Goal: Task Accomplishment & Management: Manage account settings

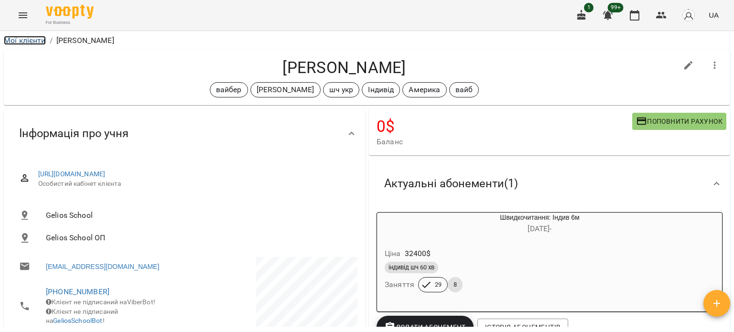
click at [34, 37] on link "Мої клієнти" at bounding box center [25, 40] width 42 height 9
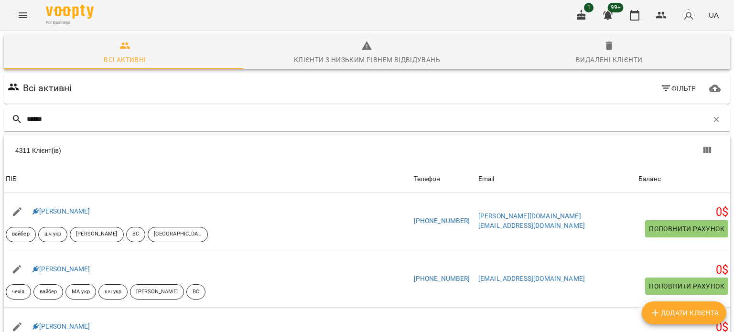
type input "******"
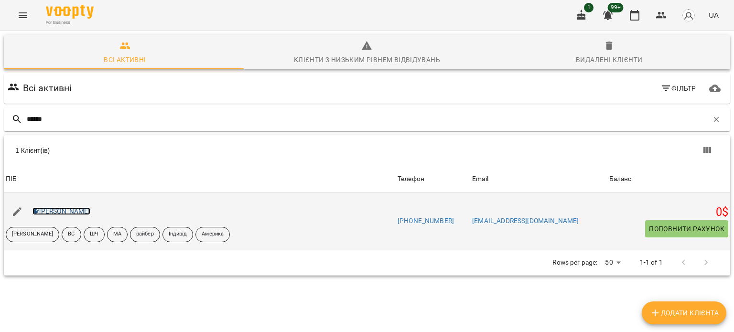
click at [51, 208] on link "Тухлинович Мелоді" at bounding box center [61, 211] width 58 height 8
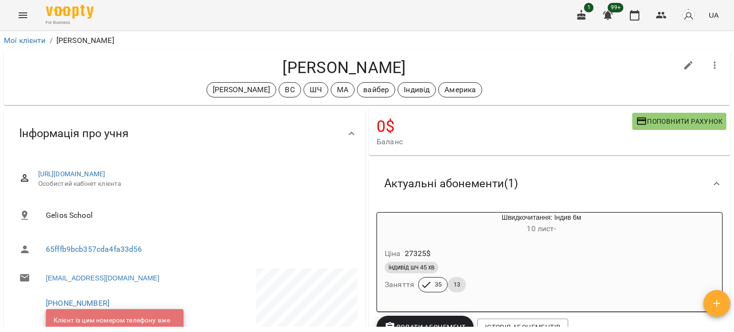
click at [48, 42] on ol "Мої клієнти / Тухлинович Мелоді" at bounding box center [367, 40] width 726 height 11
click at [42, 39] on link "Мої клієнти" at bounding box center [25, 40] width 42 height 9
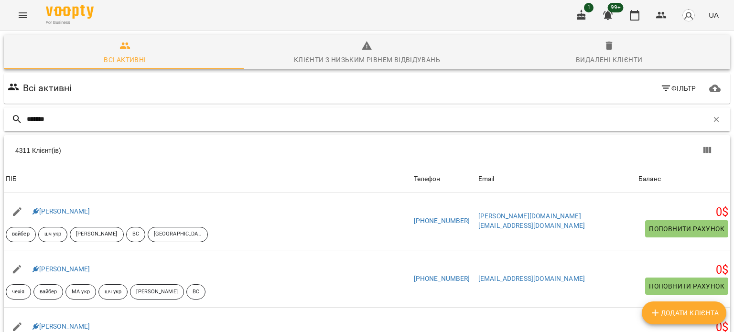
type input "*******"
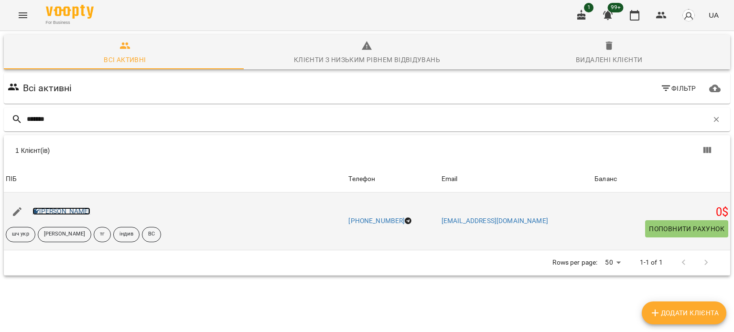
click at [71, 210] on link "[PERSON_NAME]" at bounding box center [61, 211] width 58 height 8
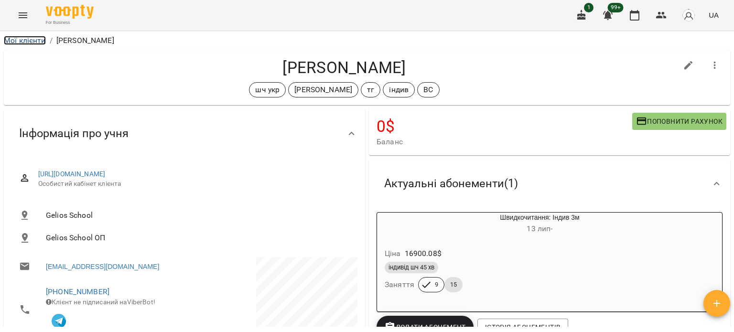
click at [22, 38] on link "Мої клієнти" at bounding box center [25, 40] width 42 height 9
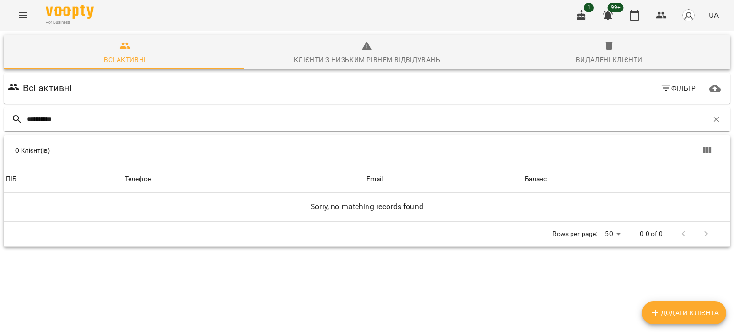
drag, startPoint x: 49, startPoint y: 117, endPoint x: 0, endPoint y: 117, distance: 49.2
click at [0, 117] on div "**********" at bounding box center [367, 174] width 738 height 290
type input "****"
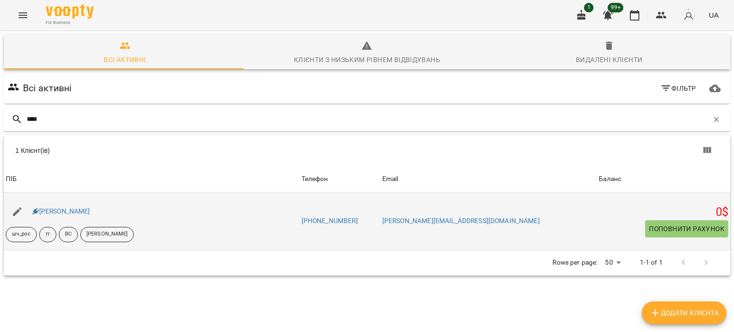
click at [52, 206] on div "Лео Шпиц" at bounding box center [62, 211] width 62 height 13
click at [53, 208] on link "Лео Шпиц" at bounding box center [61, 211] width 58 height 8
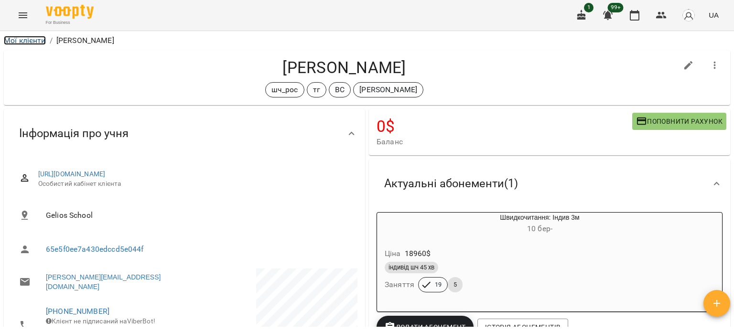
click at [11, 39] on link "Мої клієнти" at bounding box center [25, 40] width 42 height 9
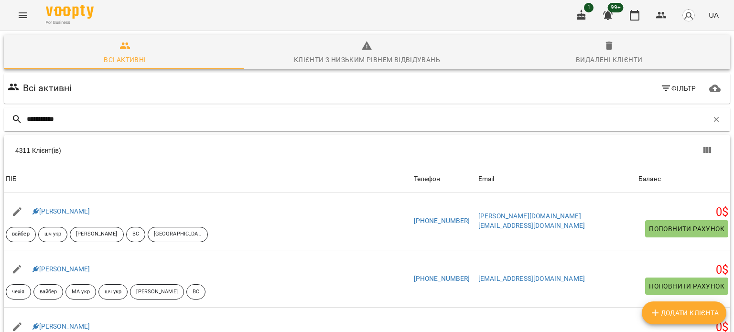
type input "**********"
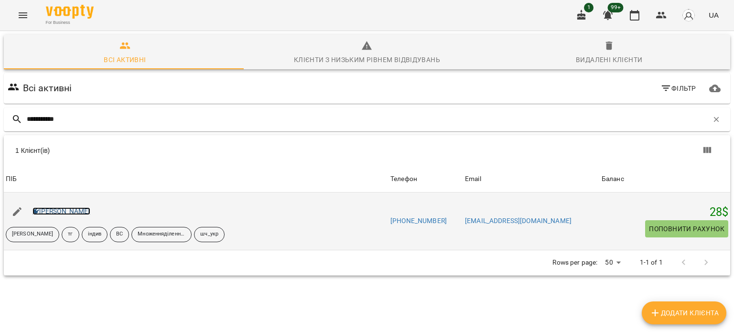
click at [63, 214] on link "Ковальський Дмитро" at bounding box center [61, 211] width 58 height 8
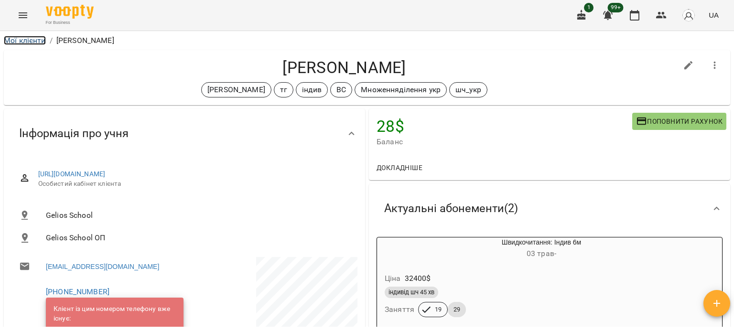
click at [27, 37] on link "Мої клієнти" at bounding box center [25, 40] width 42 height 9
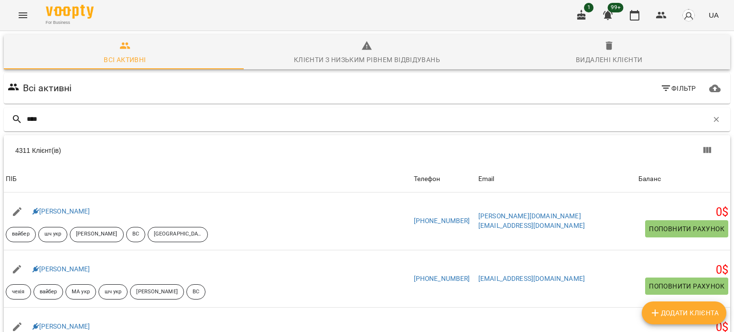
type input "****"
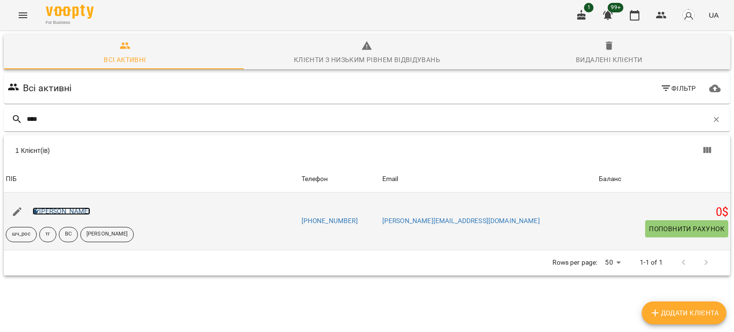
click at [45, 214] on link "Лео Шпиц" at bounding box center [61, 211] width 58 height 8
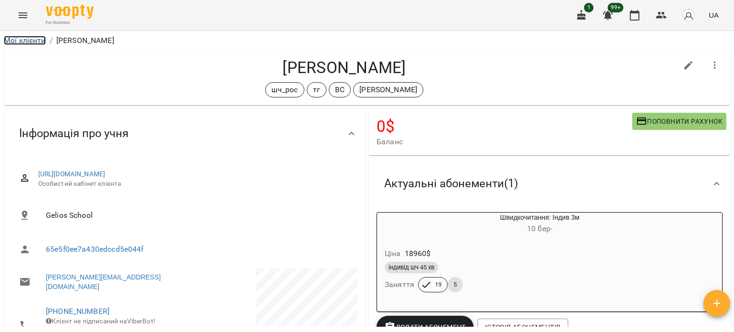
click at [28, 37] on link "Мої клієнти" at bounding box center [25, 40] width 42 height 9
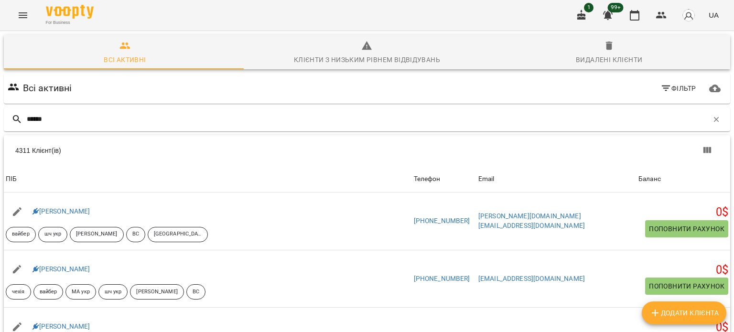
type input "******"
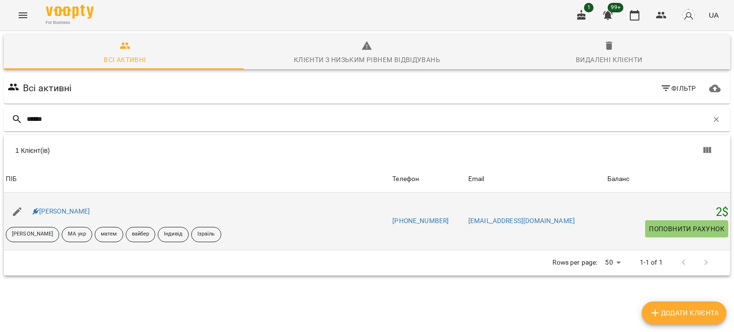
drag, startPoint x: 57, startPoint y: 218, endPoint x: 69, endPoint y: 207, distance: 16.2
click at [57, 218] on div "Ляпіна Тіна" at bounding box center [197, 211] width 386 height 27
click at [70, 205] on div "Ляпіна Тіна" at bounding box center [62, 211] width 62 height 13
click at [71, 209] on link "Ляпіна Тіна" at bounding box center [61, 211] width 58 height 8
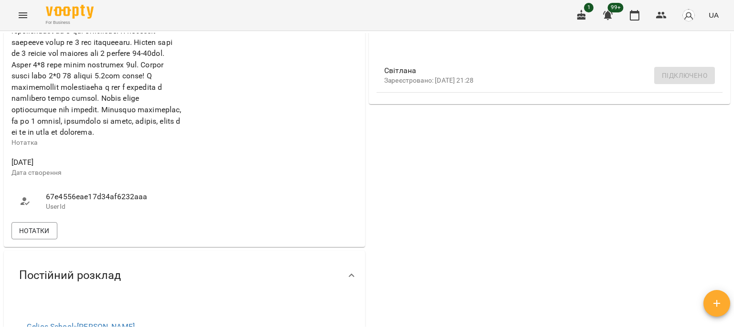
scroll to position [239, 0]
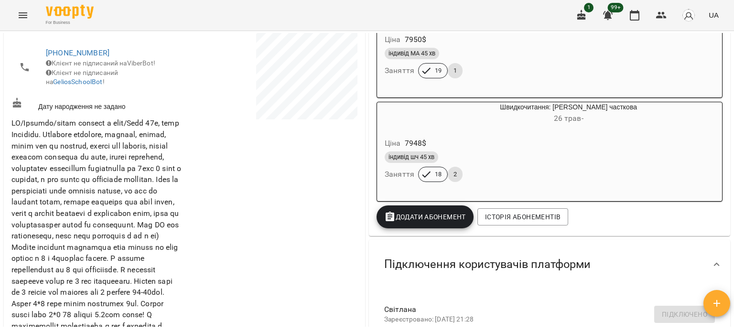
click at [465, 165] on div "індивід шч 45 хв" at bounding box center [545, 157] width 325 height 15
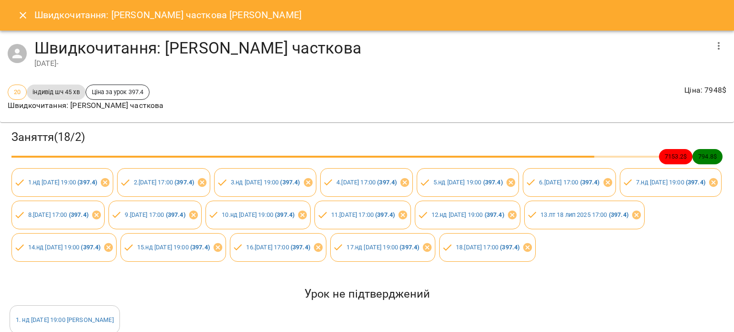
click at [21, 17] on icon "Close" at bounding box center [22, 15] width 11 height 11
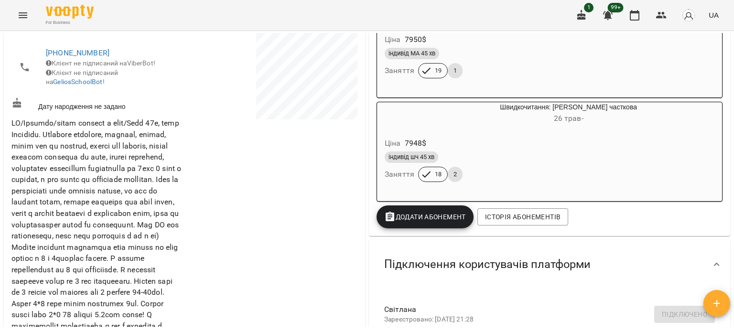
scroll to position [0, 0]
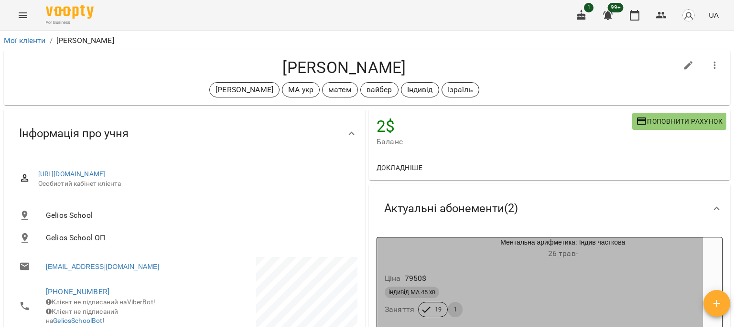
click at [476, 244] on div "Ментальна арифметика: Індив часткова 26 трав -" at bounding box center [563, 248] width 280 height 23
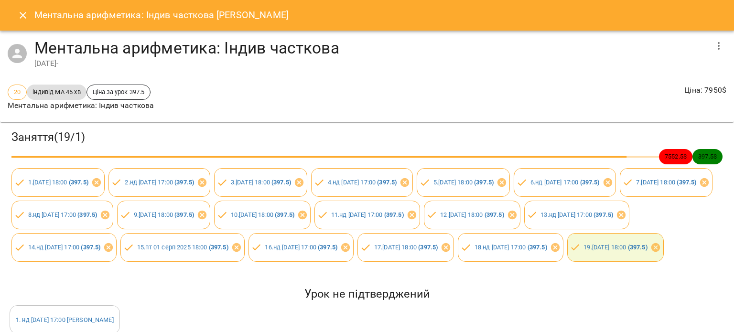
click at [22, 18] on icon "Close" at bounding box center [22, 15] width 11 height 11
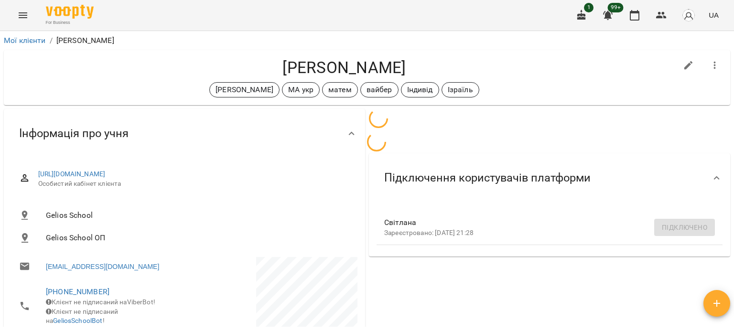
scroll to position [3, 0]
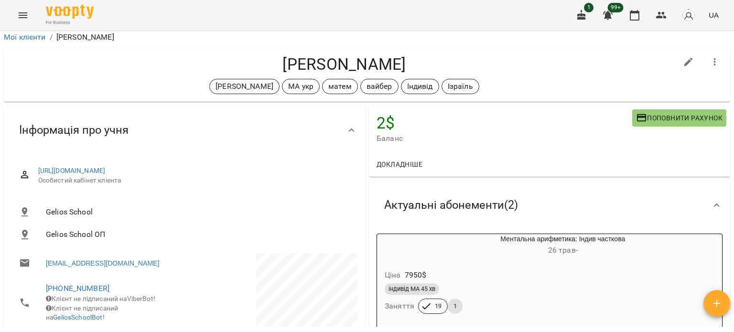
click at [0, 322] on div "Мої клієнти / Ляпіна Тіна Ляпіна Тіна Черткова Ірина МА укр матем вайбер Індиві…" at bounding box center [367, 197] width 734 height 332
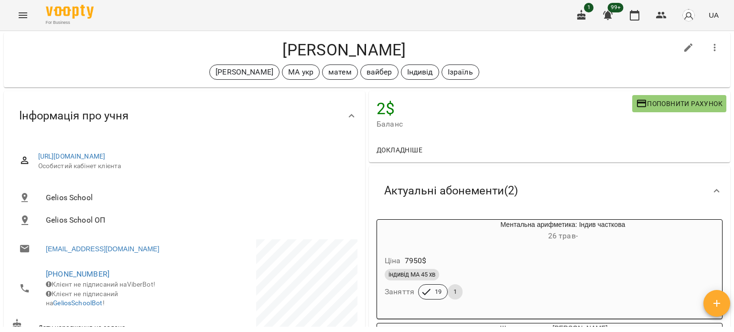
scroll to position [0, 0]
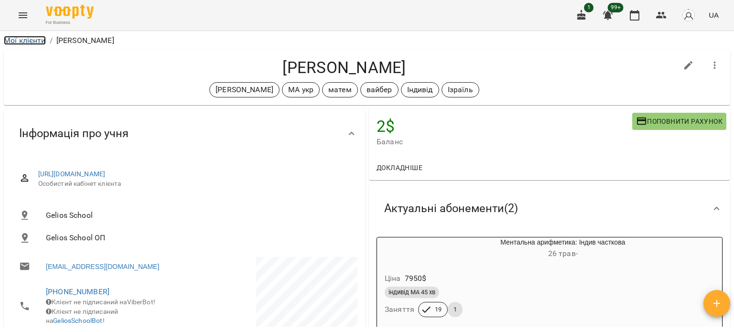
click at [28, 39] on link "Мої клієнти" at bounding box center [25, 40] width 42 height 9
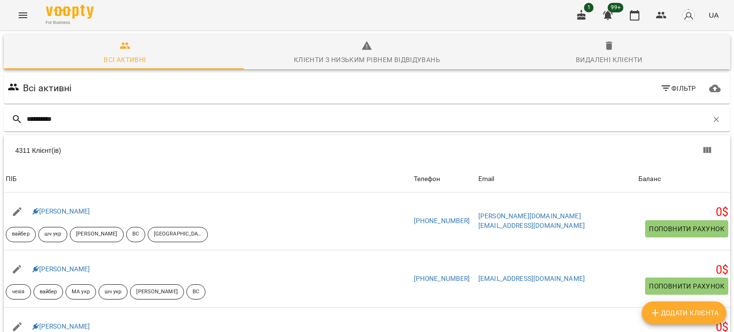
type input "**********"
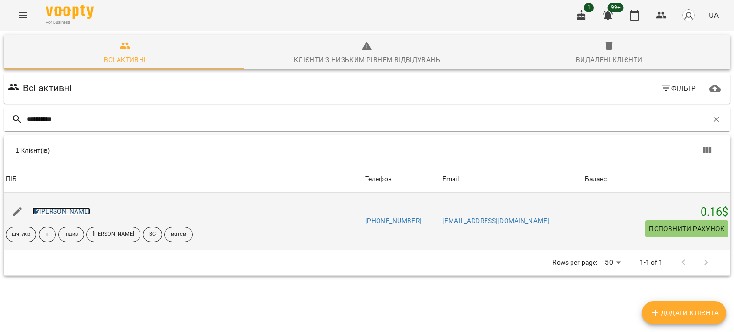
click at [50, 212] on link "Маша Котуш" at bounding box center [61, 211] width 58 height 8
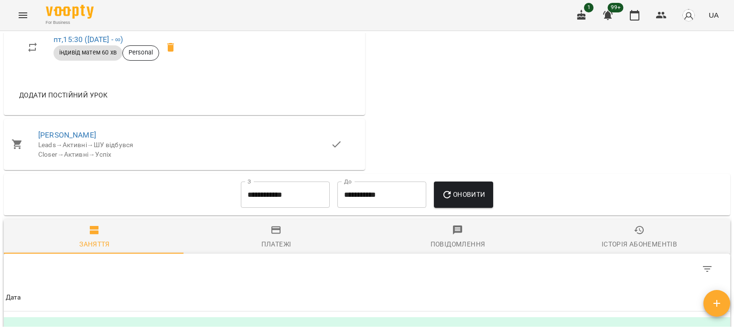
scroll to position [764, 0]
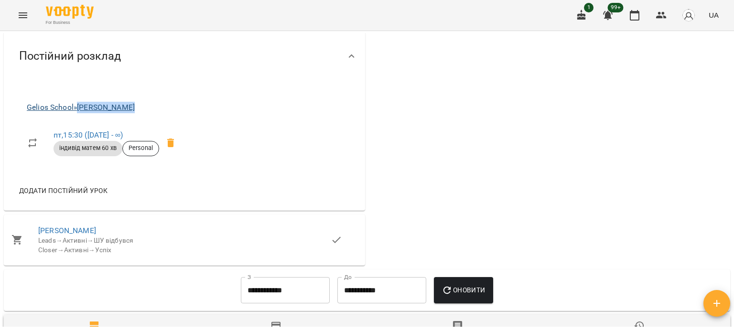
drag, startPoint x: 143, startPoint y: 161, endPoint x: 82, endPoint y: 160, distance: 61.6
click at [82, 113] on span "Gelios School » Оладько Марія" at bounding box center [104, 107] width 155 height 11
copy link "[PERSON_NAME]"
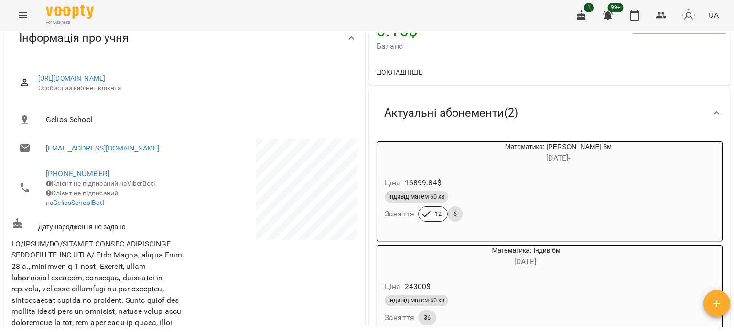
scroll to position [0, 0]
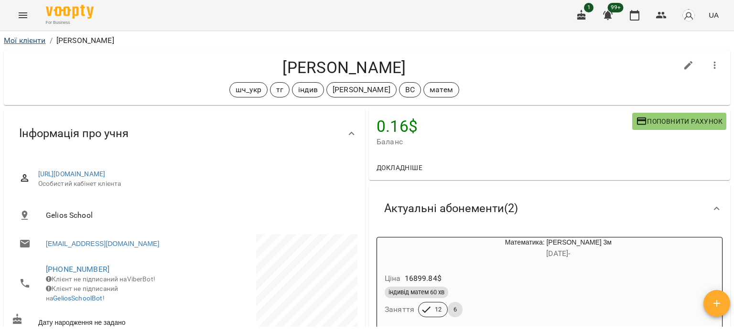
click at [32, 42] on li "Мої клієнти" at bounding box center [25, 40] width 42 height 11
click at [32, 38] on link "Мої клієнти" at bounding box center [25, 40] width 42 height 9
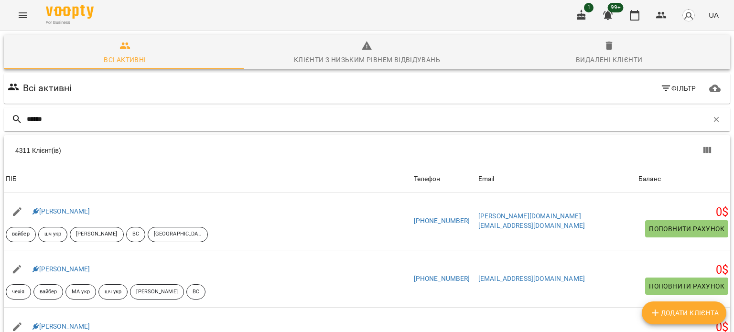
type input "******"
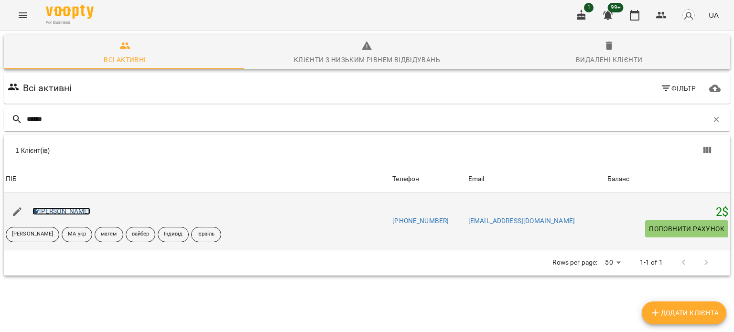
click at [65, 208] on link "Ляпіна Тіна" at bounding box center [61, 211] width 58 height 8
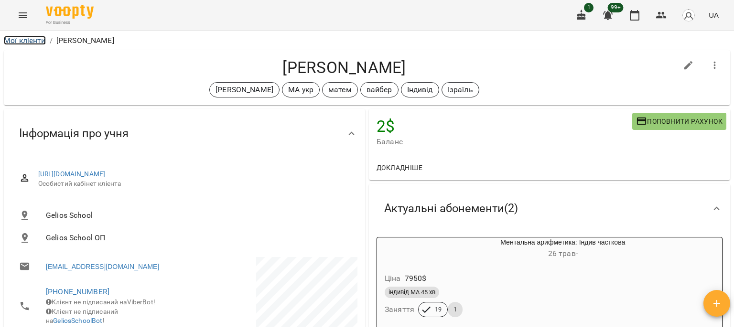
click at [31, 40] on link "Мої клієнти" at bounding box center [25, 40] width 42 height 9
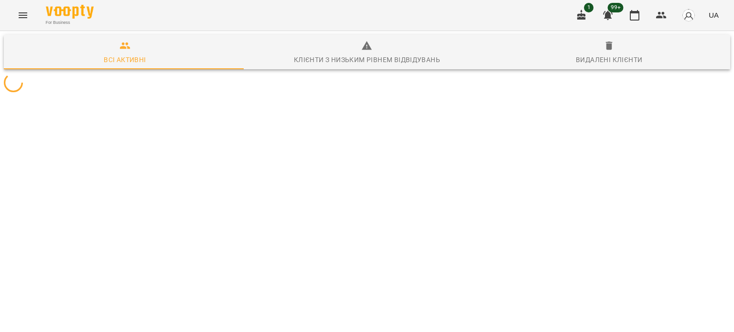
click at [77, 94] on div at bounding box center [367, 82] width 730 height 23
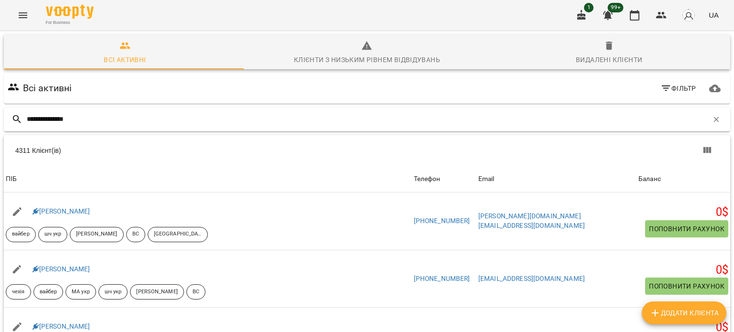
type input "**********"
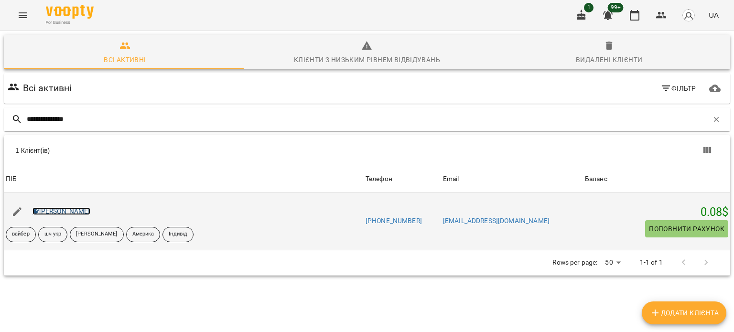
click at [61, 212] on link "Вайвалова Мірра" at bounding box center [61, 211] width 58 height 8
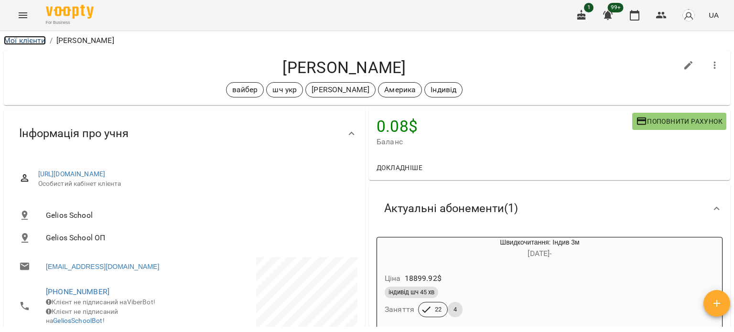
click at [14, 40] on link "Мої клієнти" at bounding box center [25, 40] width 42 height 9
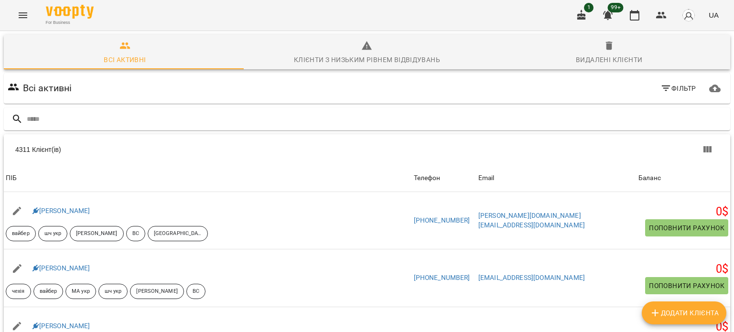
click at [113, 119] on input "text" at bounding box center [376, 119] width 699 height 16
type input "******"
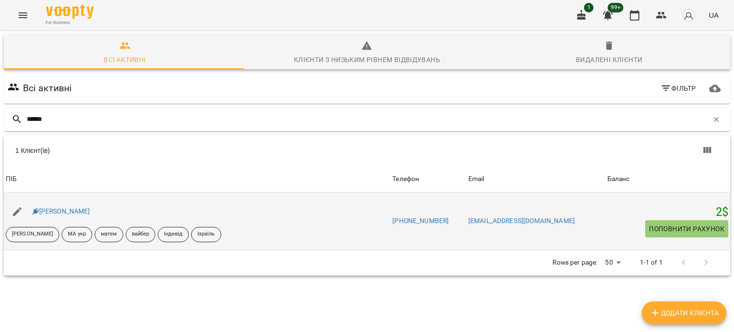
click at [59, 207] on div "Ляпіна Тіна" at bounding box center [62, 211] width 62 height 13
click at [54, 211] on link "Ляпіна Тіна" at bounding box center [61, 211] width 58 height 8
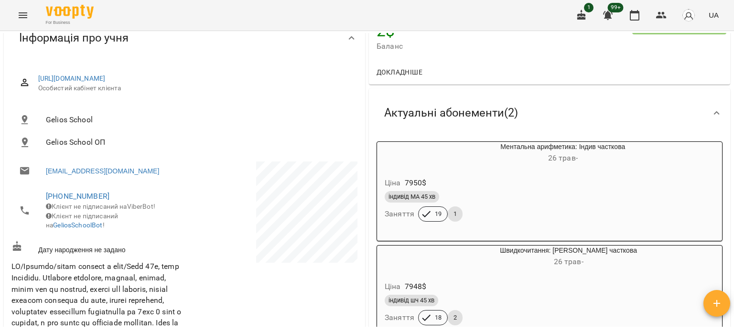
scroll to position [143, 0]
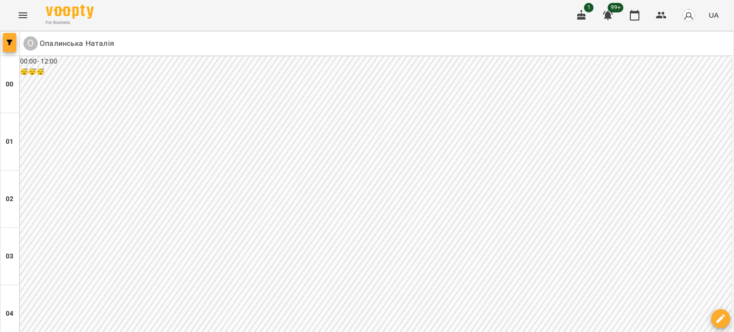
click at [4, 43] on span "button" at bounding box center [9, 43] width 13 height 6
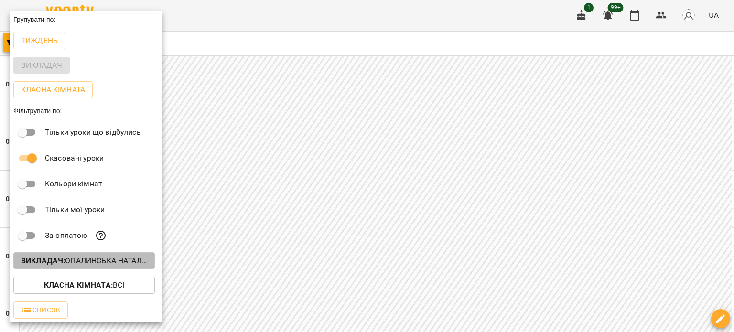
click at [100, 263] on p "Викладач : [PERSON_NAME]" at bounding box center [84, 260] width 126 height 11
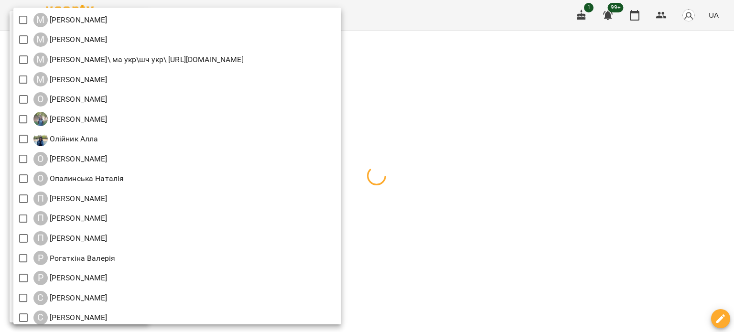
scroll to position [860, 0]
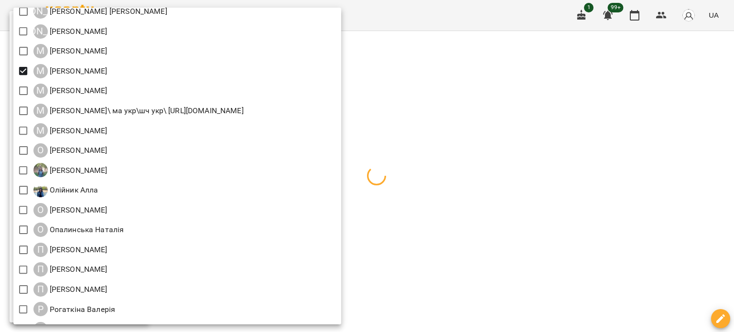
click at [614, 103] on div at bounding box center [367, 166] width 734 height 332
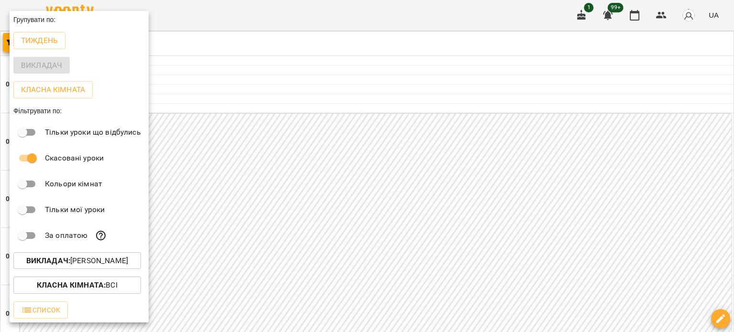
click at [538, 137] on div at bounding box center [367, 166] width 734 height 332
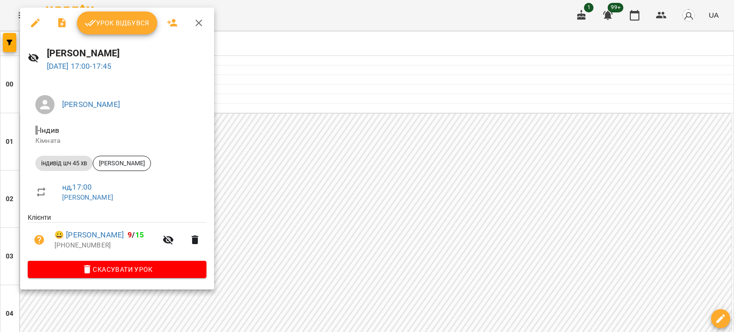
click at [28, 22] on button "button" at bounding box center [35, 22] width 23 height 23
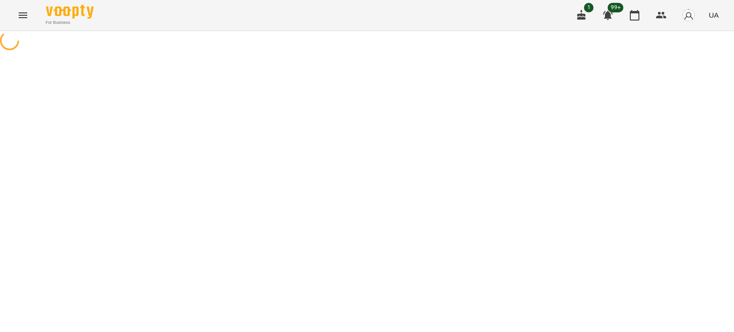
select select "**********"
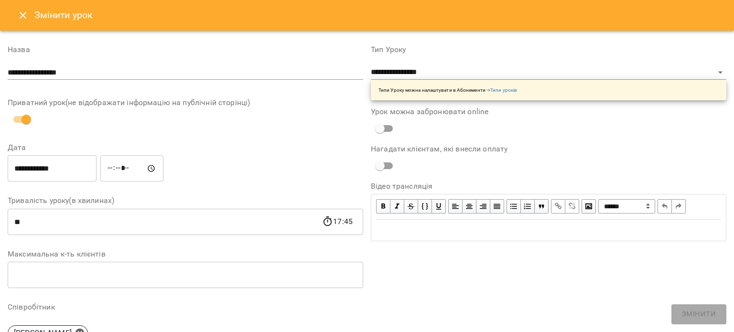
click at [27, 13] on icon "Close" at bounding box center [22, 15] width 11 height 11
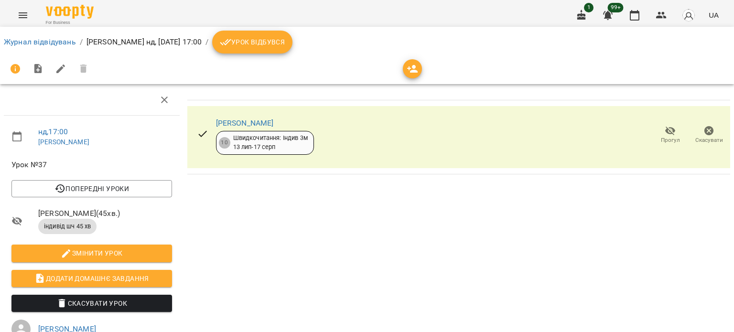
click at [703, 130] on icon "button" at bounding box center [708, 130] width 11 height 11
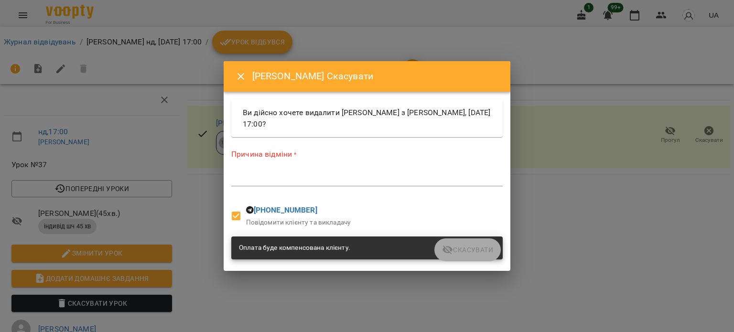
click at [288, 172] on div "*" at bounding box center [366, 178] width 271 height 15
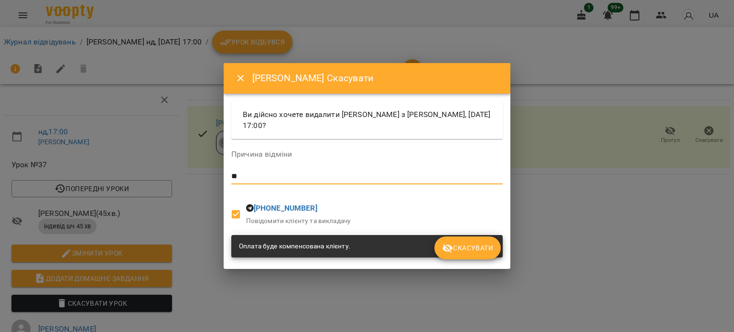
type textarea "*"
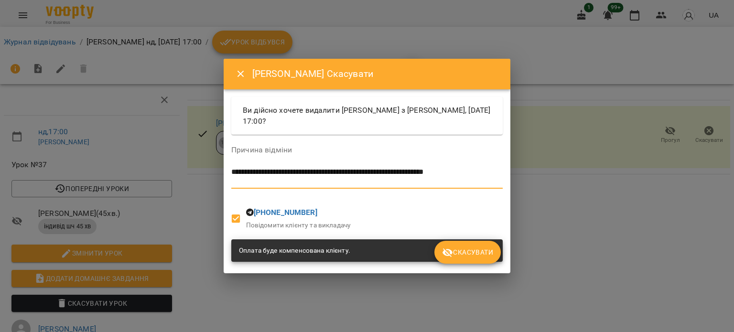
type textarea "**********"
click at [448, 246] on button "Скасувати" at bounding box center [467, 252] width 66 height 23
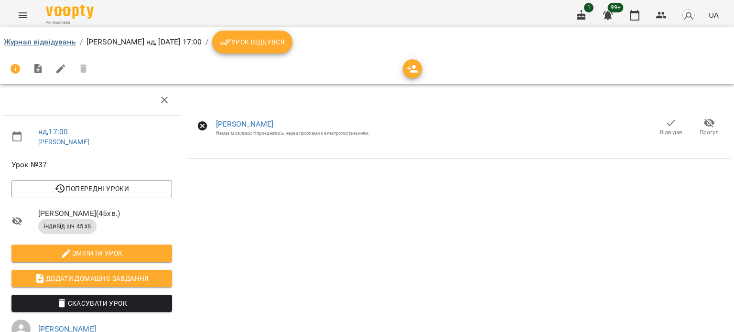
click at [17, 36] on li "Журнал відвідувань" at bounding box center [40, 41] width 72 height 11
click at [17, 39] on link "Журнал відвідувань" at bounding box center [40, 41] width 72 height 9
